Goal: Check status: Check status

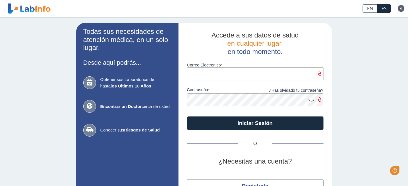
click at [218, 75] on input "Correo Electronico" at bounding box center [255, 73] width 136 height 13
type input "[EMAIL_ADDRESS][DOMAIN_NAME]"
click at [187, 117] on button "Iniciar Sesión" at bounding box center [255, 124] width 136 height 14
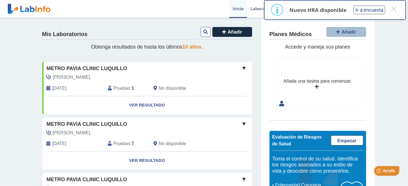
scroll to position [9, 0]
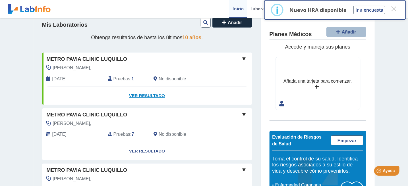
click at [154, 96] on link "Ver Resultado" at bounding box center [147, 96] width 210 height 18
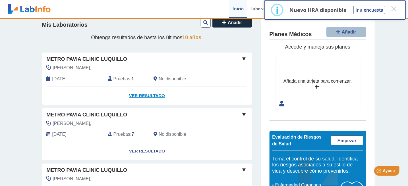
click at [155, 96] on link "Ver Resultado" at bounding box center [147, 96] width 210 height 18
click at [126, 79] on span "Pruebas" at bounding box center [121, 79] width 17 height 7
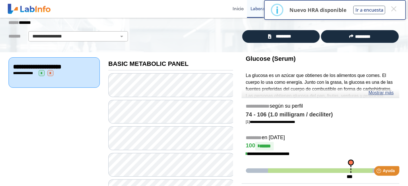
scroll to position [30, 0]
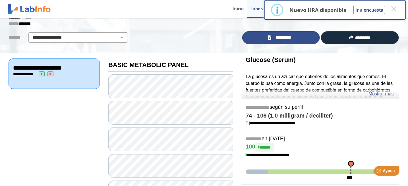
click at [285, 37] on span "*********" at bounding box center [283, 37] width 21 height 7
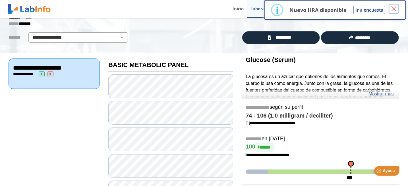
click at [395, 7] on button "×" at bounding box center [394, 9] width 10 height 10
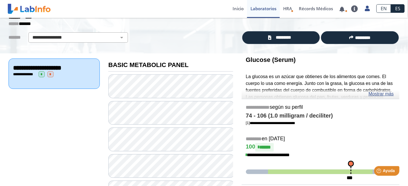
click at [42, 74] on span "*" at bounding box center [42, 74] width 6 height 6
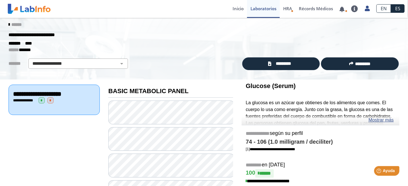
scroll to position [0, 0]
